Goal: Task Accomplishment & Management: Use online tool/utility

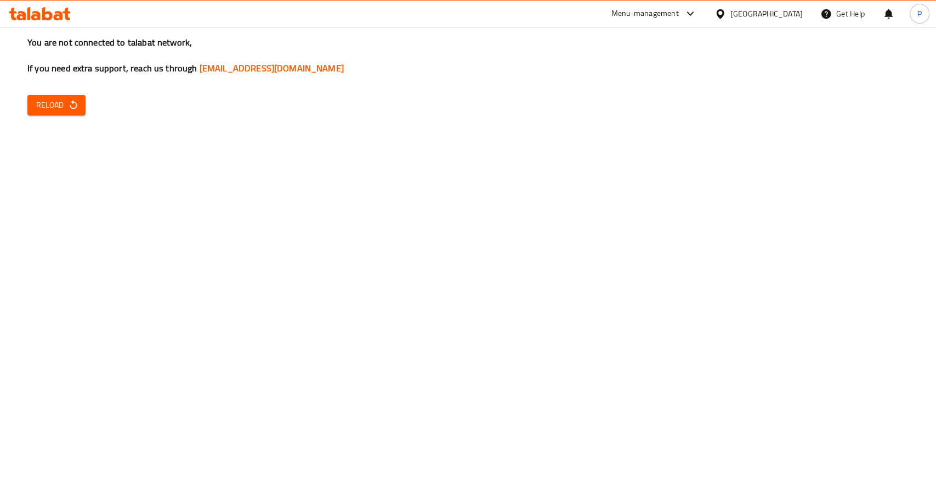
click at [78, 103] on icon "button" at bounding box center [73, 104] width 11 height 11
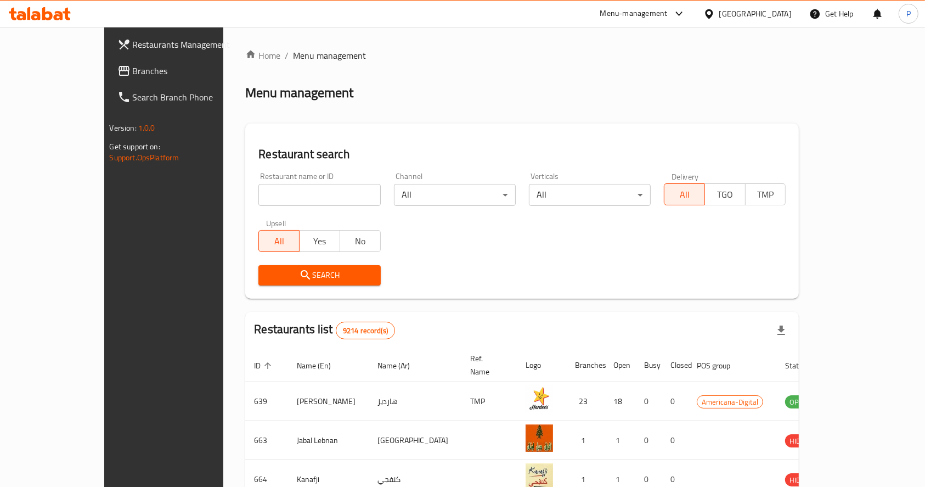
click at [258, 199] on input "search" at bounding box center [319, 195] width 122 height 22
type input "batool"
click button "Search" at bounding box center [319, 275] width 122 height 20
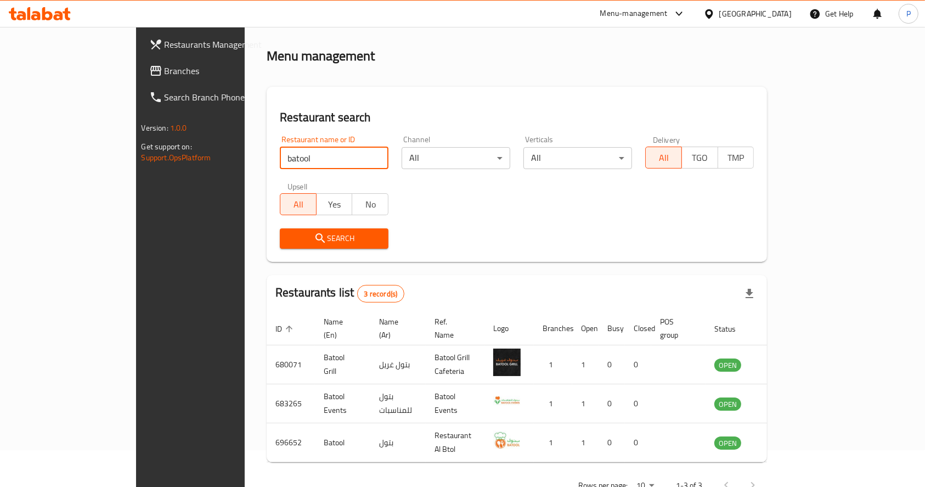
scroll to position [57, 0]
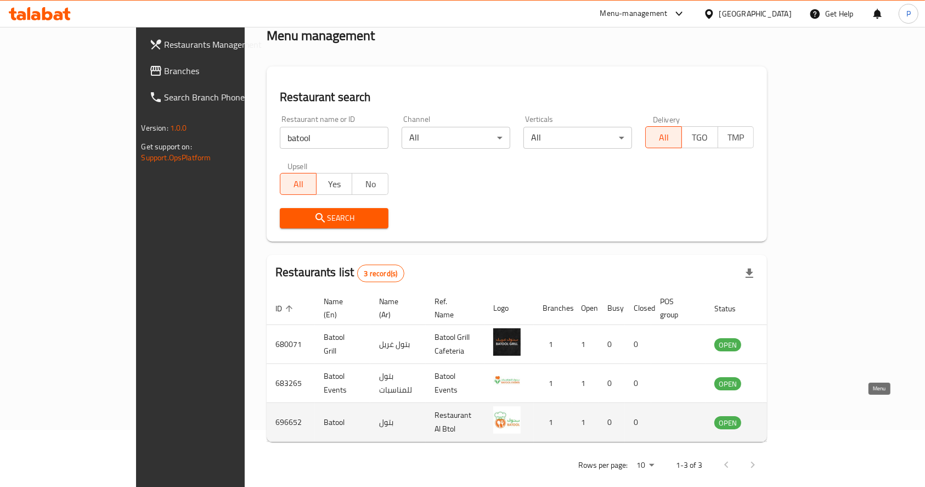
click at [784, 418] on icon "enhanced table" at bounding box center [778, 422] width 12 height 9
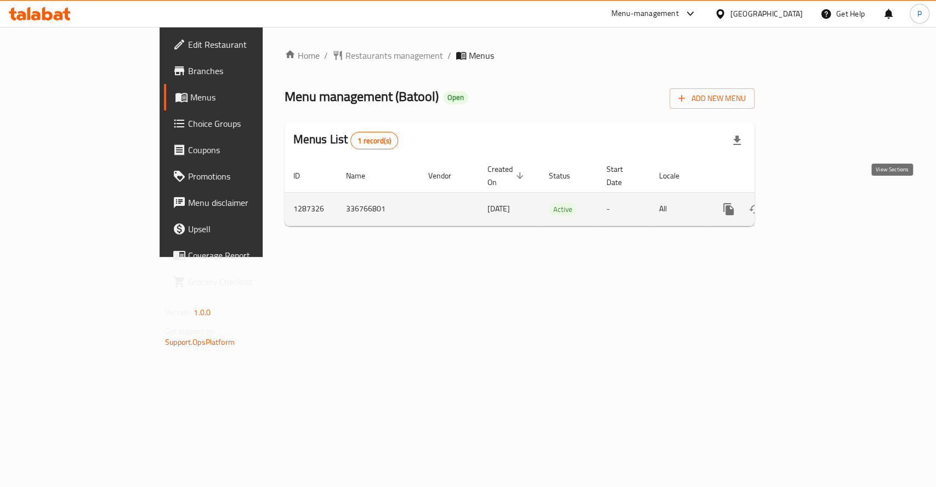
click at [815, 202] on icon "enhanced table" at bounding box center [807, 208] width 13 height 13
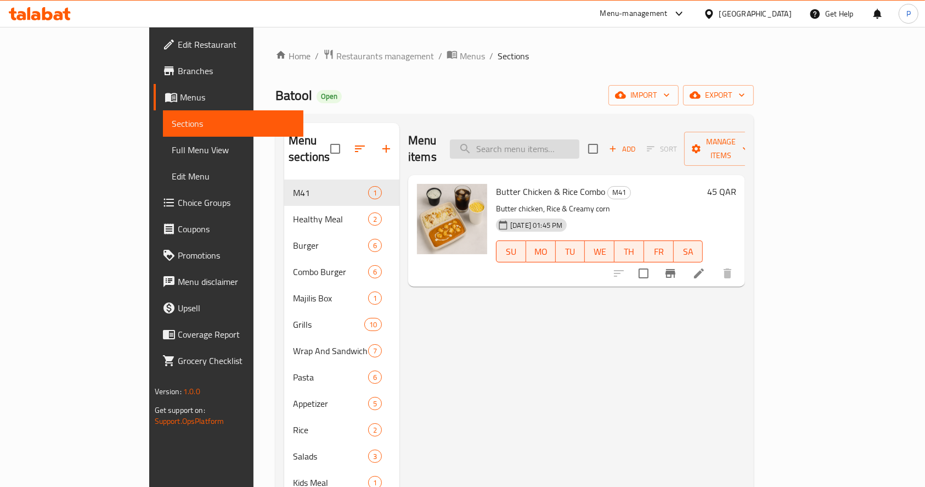
click at [544, 139] on input "search" at bounding box center [514, 148] width 129 height 19
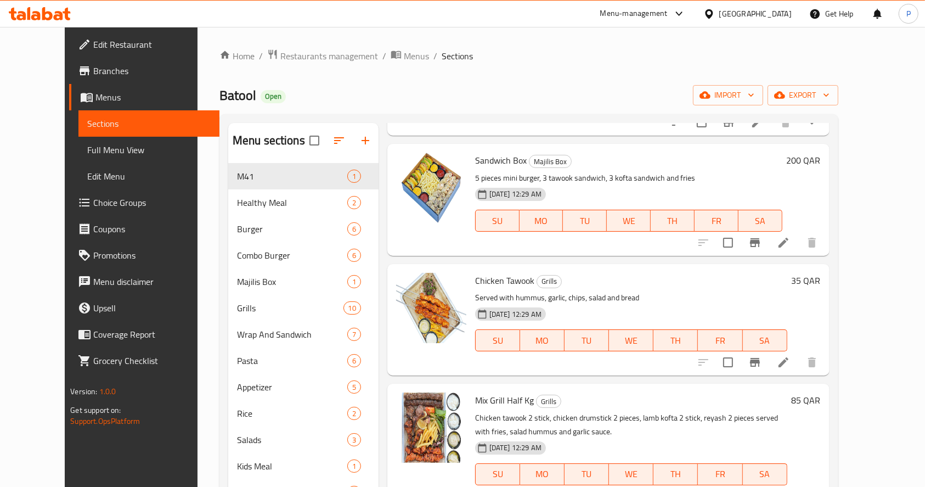
scroll to position [146, 0]
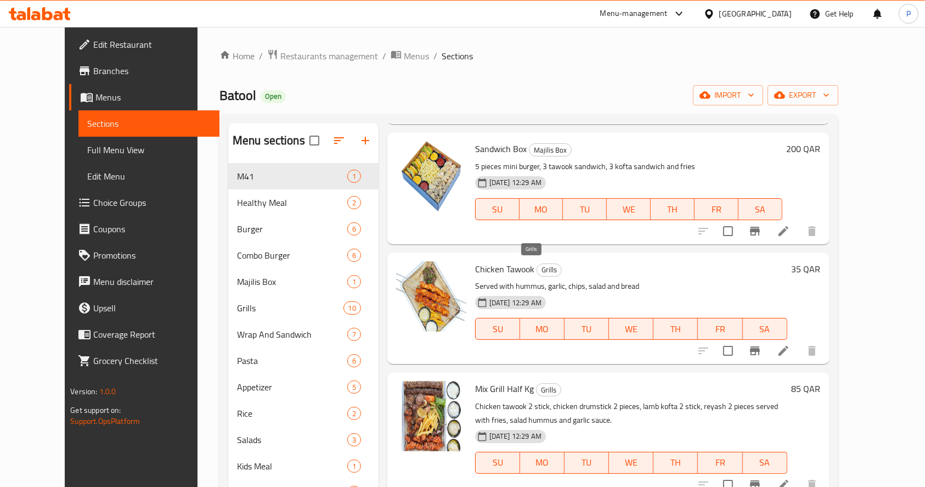
type input "tawook"
click at [517, 268] on h6 "Chicken Tawook Grills" at bounding box center [631, 268] width 312 height 15
click at [475, 264] on span "Chicken Tawook" at bounding box center [504, 269] width 59 height 16
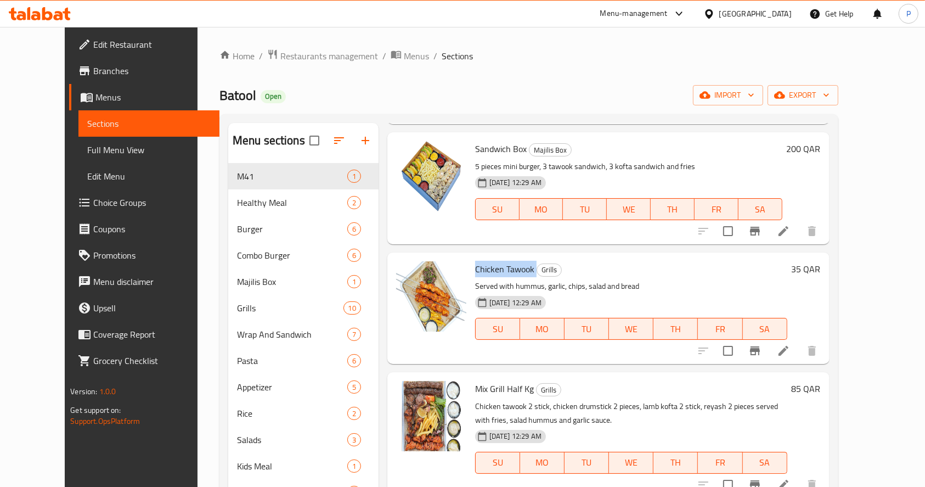
copy h6 "Chicken Tawook"
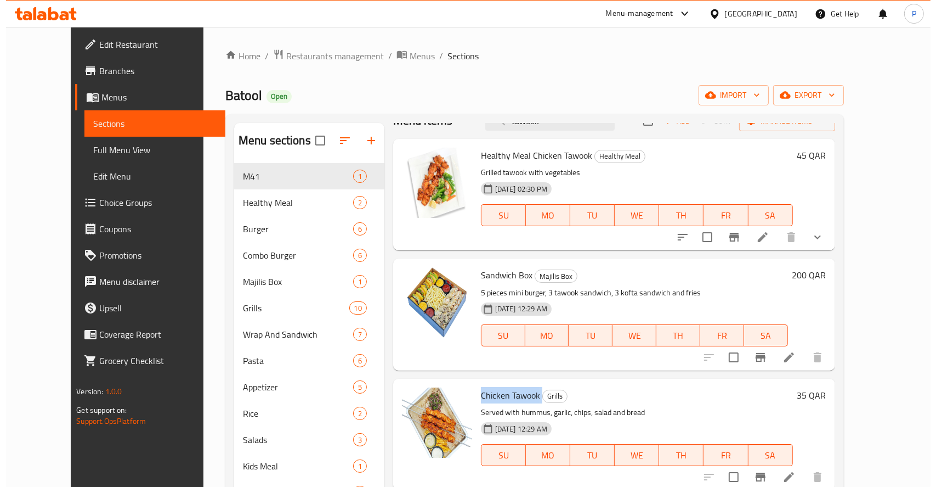
scroll to position [0, 0]
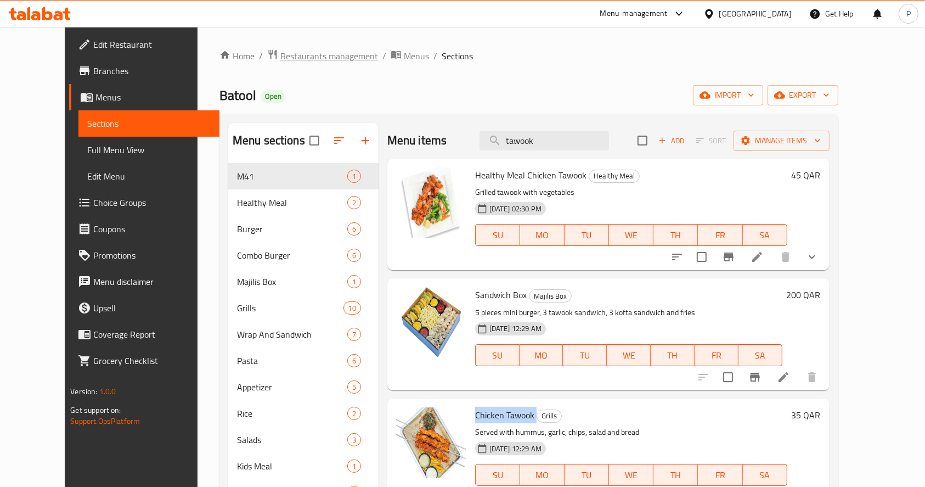
click at [280, 57] on span "Restaurants management" at bounding box center [329, 55] width 98 height 13
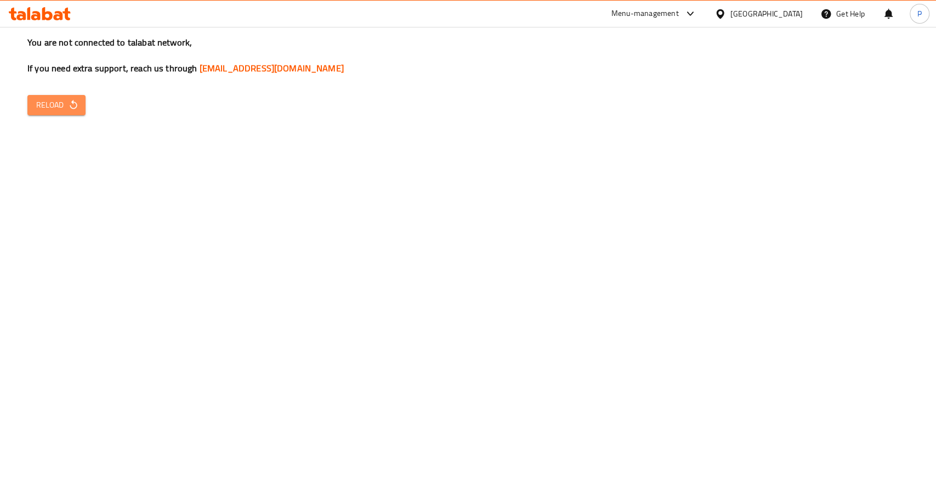
click at [62, 104] on span "Reload" at bounding box center [56, 105] width 41 height 14
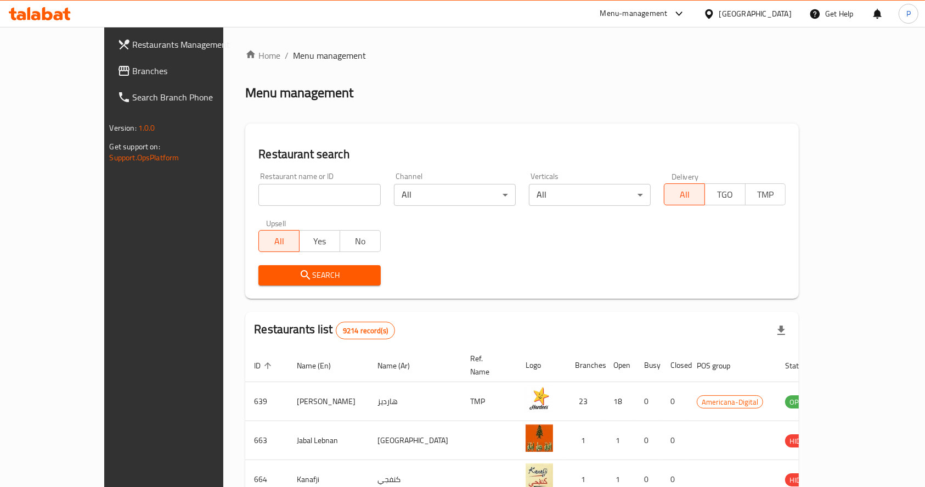
click at [258, 199] on input "search" at bounding box center [319, 195] width 122 height 22
click at [272, 197] on input "search" at bounding box center [319, 195] width 122 height 22
type input "[PERSON_NAME]"
click button "Search" at bounding box center [319, 275] width 122 height 20
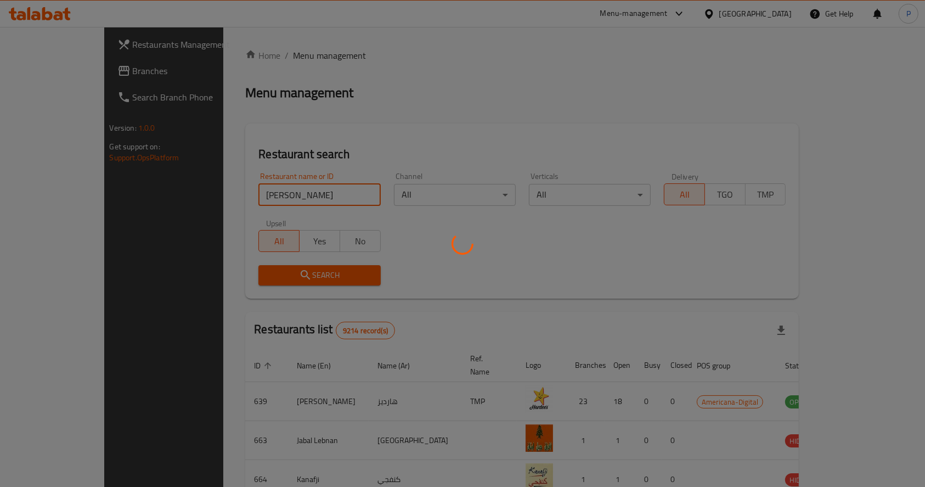
click button "Search" at bounding box center [319, 275] width 122 height 20
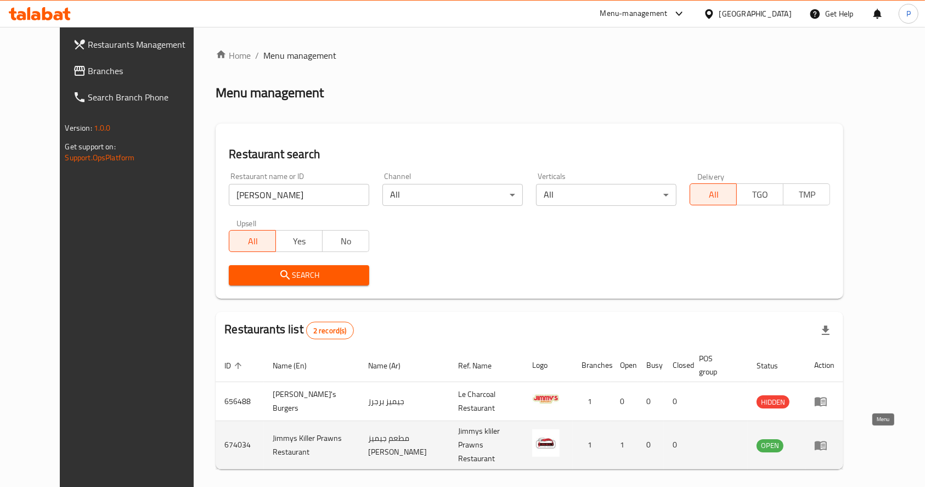
click at [834, 438] on link "enhanced table" at bounding box center [824, 444] width 20 height 13
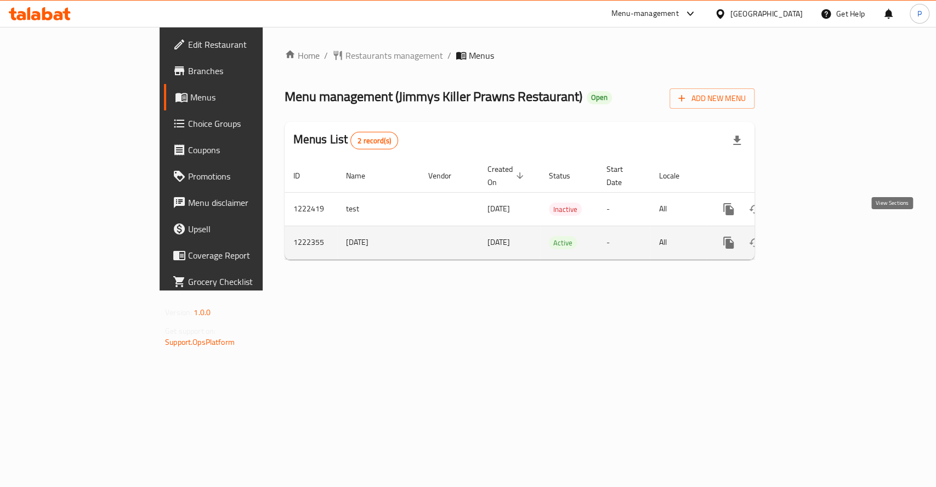
click at [813, 238] on icon "enhanced table" at bounding box center [808, 243] width 10 height 10
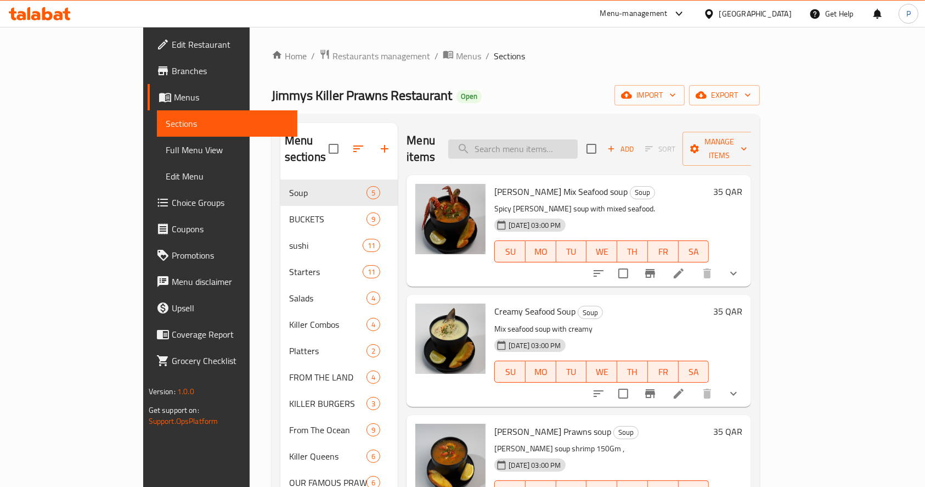
click at [522, 145] on input "search" at bounding box center [512, 148] width 129 height 19
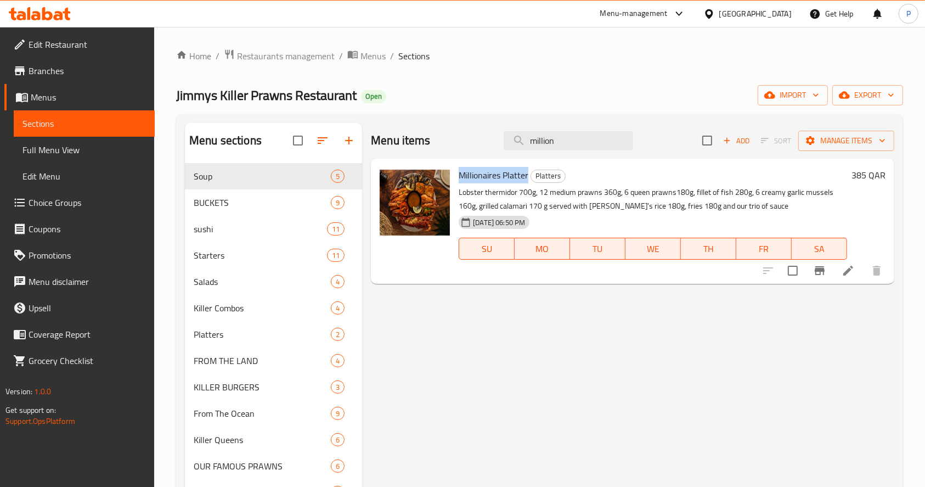
drag, startPoint x: 455, startPoint y: 171, endPoint x: 529, endPoint y: 179, distance: 74.0
click at [529, 179] on div "Millionaires Platter Platters Lobster thermidor 700g, 12 medium prawns 360g, 6 …" at bounding box center [652, 221] width 397 height 116
copy span "Millionaires Platter"
drag, startPoint x: 551, startPoint y: 140, endPoint x: 461, endPoint y: 136, distance: 90.1
click at [461, 136] on div "Menu items million Add Sort Manage items" at bounding box center [632, 141] width 523 height 36
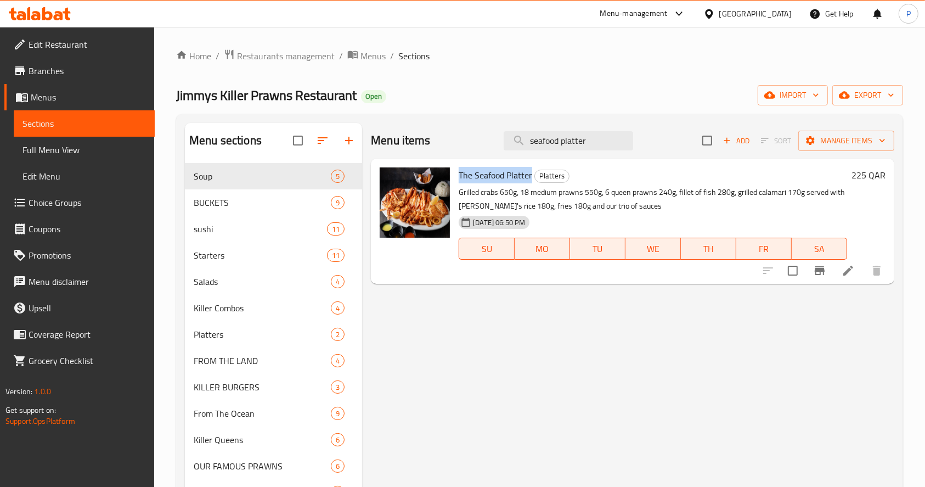
drag, startPoint x: 456, startPoint y: 172, endPoint x: 532, endPoint y: 173, distance: 75.2
click at [532, 173] on div "The Seafood Platter Platters Grilled crabs 650g, 18 medium prawns 550g, 6 queen…" at bounding box center [652, 221] width 397 height 116
copy span "The Seafood Platter"
click at [560, 134] on input "seafood platter" at bounding box center [568, 140] width 129 height 19
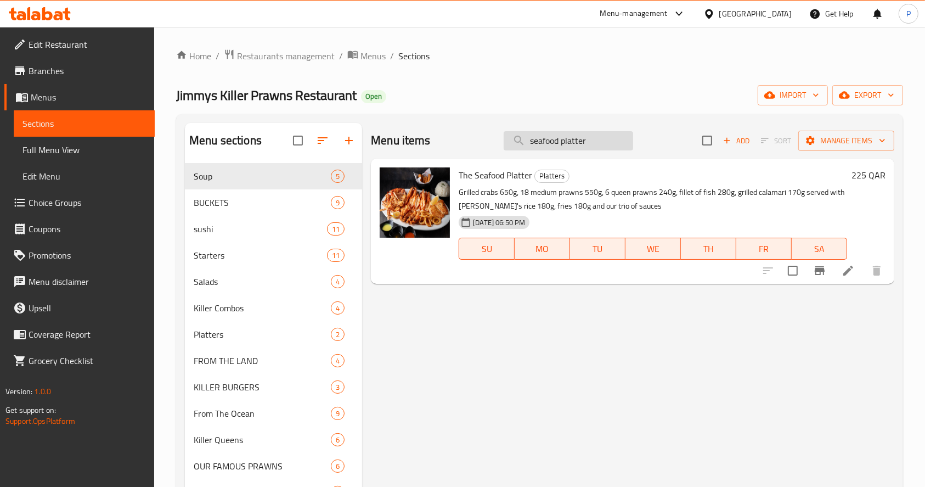
click at [560, 134] on input "seafood platter" at bounding box center [568, 140] width 129 height 19
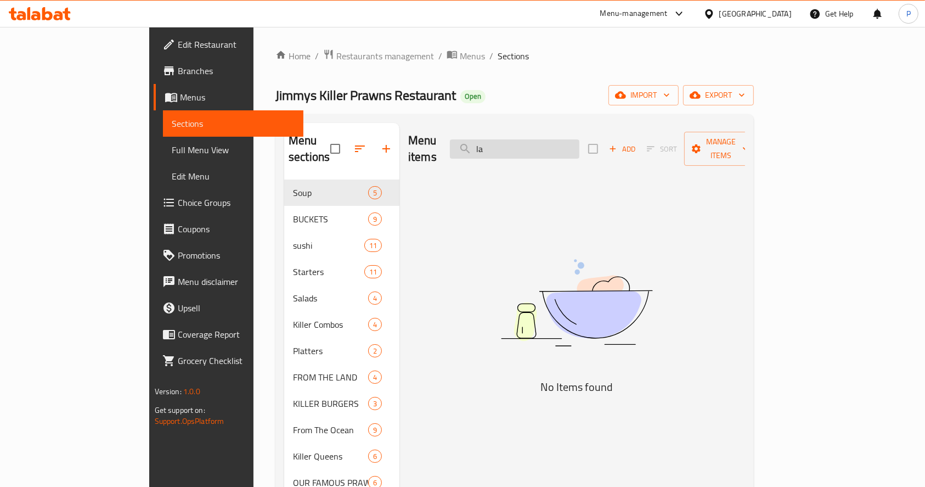
type input "l"
type input "p"
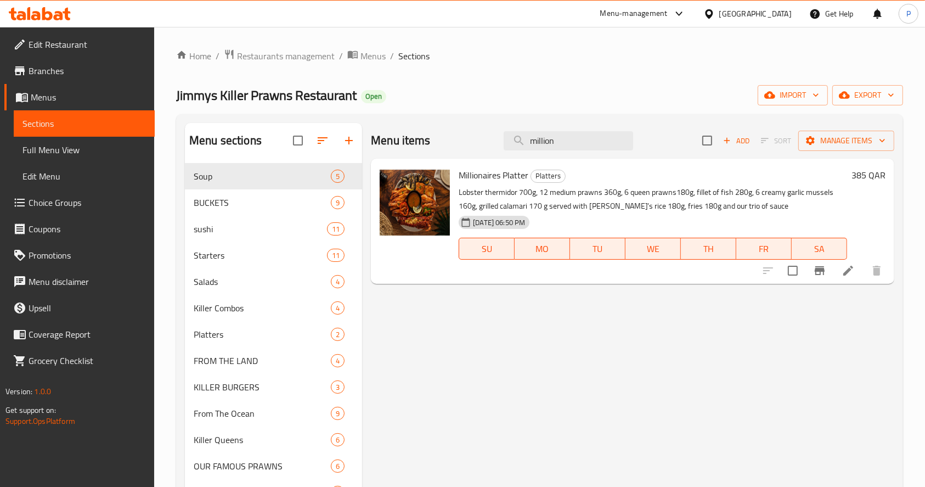
drag, startPoint x: 577, startPoint y: 136, endPoint x: 487, endPoint y: 136, distance: 89.4
click at [487, 136] on div "Menu items million Add Sort Manage items" at bounding box center [632, 141] width 523 height 36
type input "million"
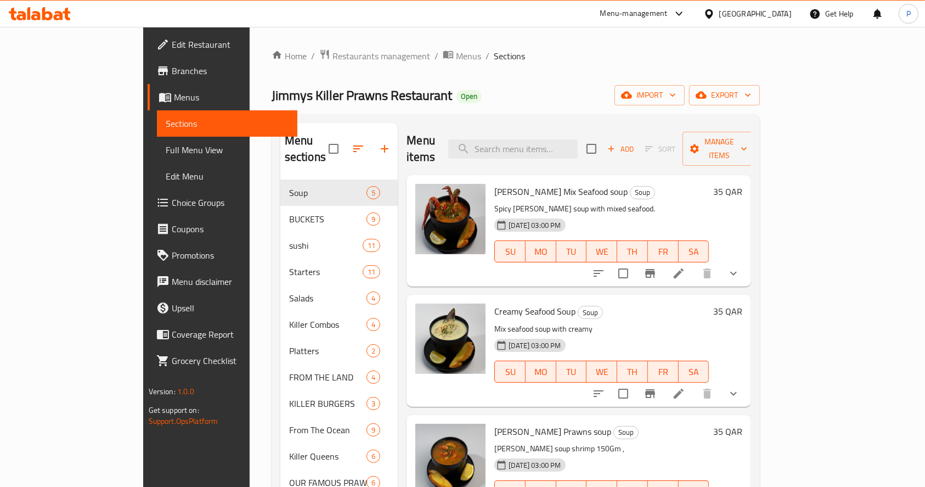
type input "m"
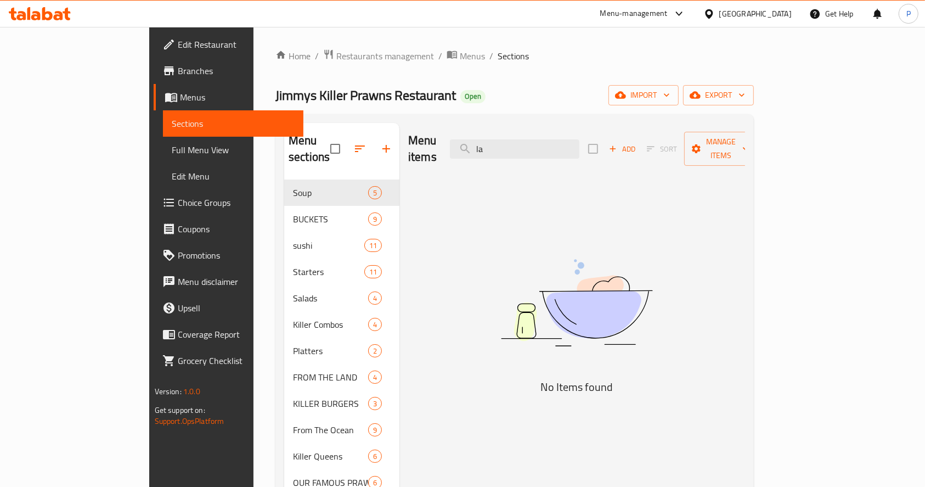
type input "l"
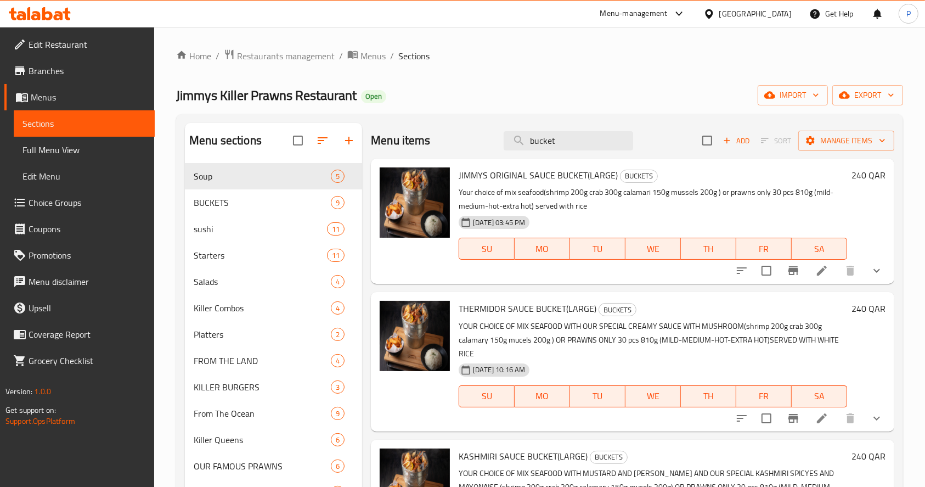
type input "bucket"
click at [613, 172] on span "JIMMYS ORIGINAL SAUCE BUCKET(LARGE)" at bounding box center [538, 175] width 159 height 16
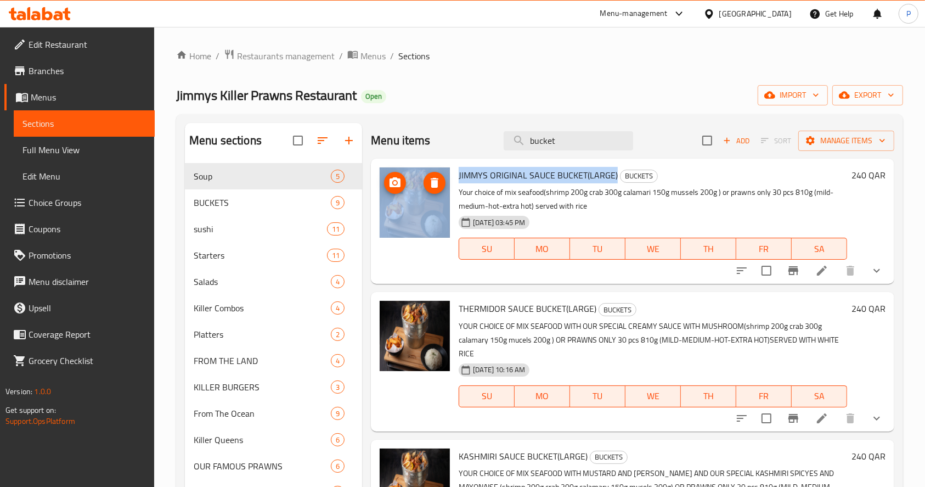
drag, startPoint x: 614, startPoint y: 173, endPoint x: 445, endPoint y: 170, distance: 169.0
click at [445, 170] on div "JIMMYS ORIGINAL SAUCE BUCKET(LARGE) BUCKETS Your choice of mix seafood(shrimp 2…" at bounding box center [632, 221] width 515 height 116
copy div "JIMMYS ORIGINAL SAUCE BUCKET(LARGE)"
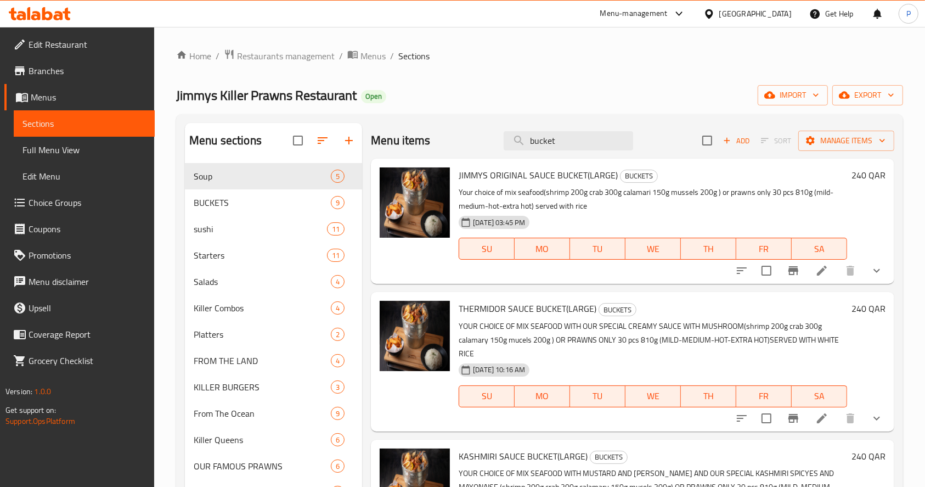
click at [547, 75] on div "Home / Restaurants management / Menus / Sections Jimmys Killer Prawns Restauran…" at bounding box center [539, 349] width 727 height 601
